Goal: Complete application form

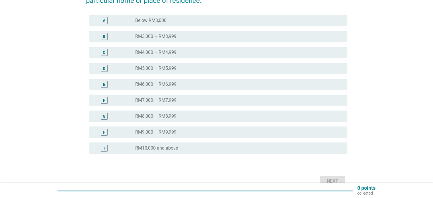
scroll to position [96, 0]
click at [267, 86] on div "radio_button_unchecked RM6,000 – RM6,999" at bounding box center [236, 84] width 203 height 6
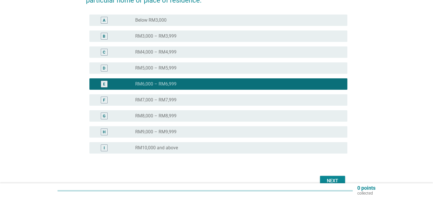
click at [322, 176] on button "Next" at bounding box center [332, 181] width 25 height 10
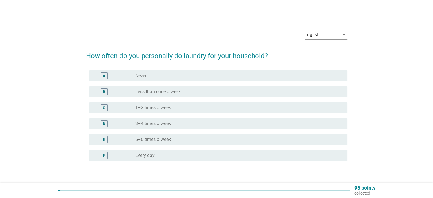
click at [180, 126] on div "radio_button_unchecked 3–4 times a week" at bounding box center [236, 124] width 203 height 6
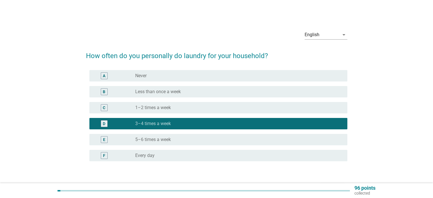
scroll to position [38, 0]
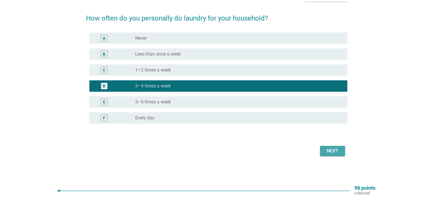
click at [340, 150] on div "Next" at bounding box center [332, 150] width 16 height 7
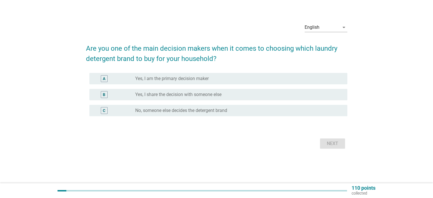
scroll to position [0, 0]
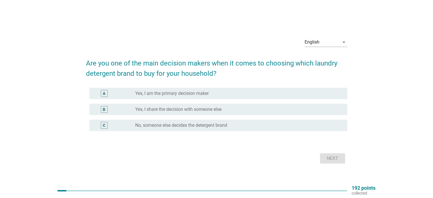
click at [199, 97] on div "A radio_button_unchecked Yes, I am the primary decision maker" at bounding box center [218, 93] width 258 height 11
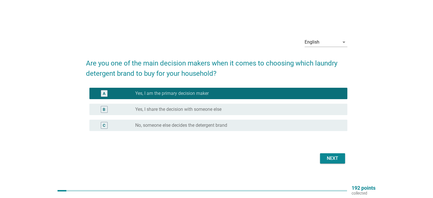
click at [329, 159] on div "Next" at bounding box center [332, 158] width 16 height 7
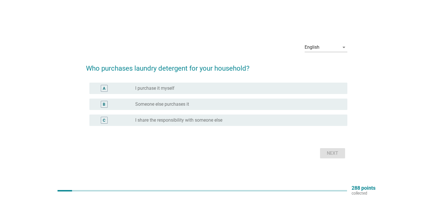
click at [194, 117] on label "I share the responsibility with someone else" at bounding box center [178, 120] width 87 height 6
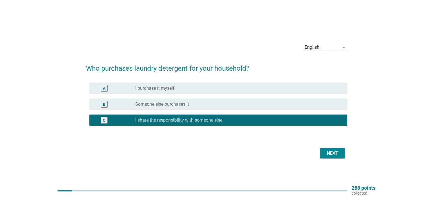
click at [334, 155] on div "Next" at bounding box center [332, 153] width 16 height 7
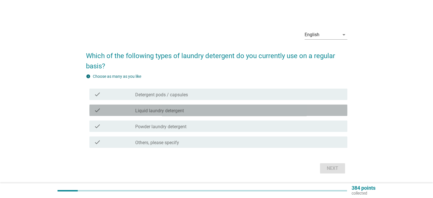
click at [189, 108] on div "check_box_outline_blank Liquid laundry detergent" at bounding box center [238, 110] width 207 height 7
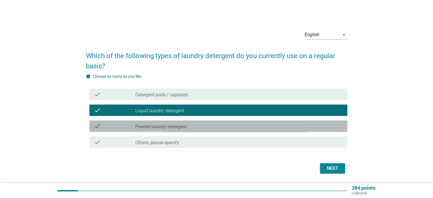
click at [189, 124] on div "check_box_outline_blank Powder laundry detergent" at bounding box center [238, 126] width 207 height 7
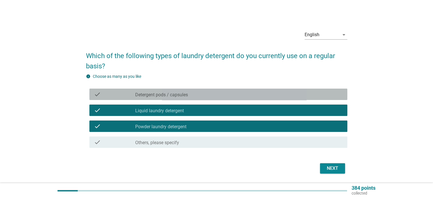
click at [210, 98] on div "check check_box_outline_blank Detergent pods / capsules" at bounding box center [218, 93] width 258 height 11
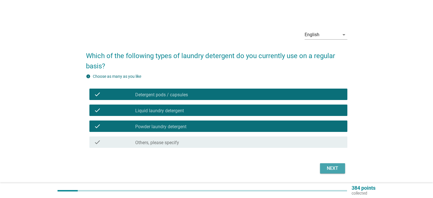
click at [325, 165] on div "Next" at bounding box center [332, 168] width 16 height 7
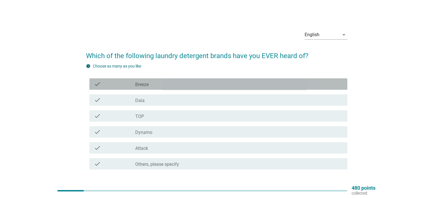
click at [146, 82] on label "Breeze" at bounding box center [141, 85] width 13 height 6
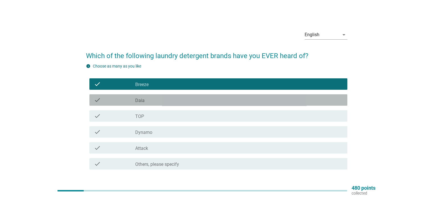
click at [145, 98] on div "check_box_outline_blank Daia" at bounding box center [238, 99] width 207 height 7
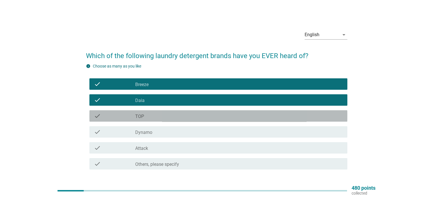
click at [145, 117] on div "check_box_outline_blank TOP" at bounding box center [238, 115] width 207 height 7
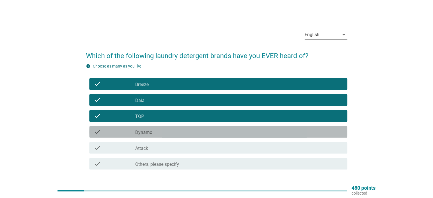
click at [151, 131] on label "Dynamo" at bounding box center [143, 132] width 17 height 6
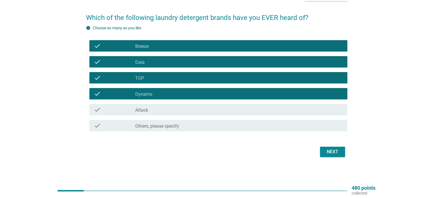
scroll to position [38, 0]
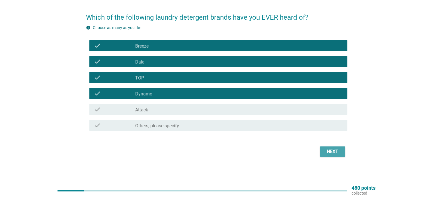
click at [339, 153] on div "Next" at bounding box center [332, 151] width 16 height 7
